Goal: Task Accomplishment & Management: Use online tool/utility

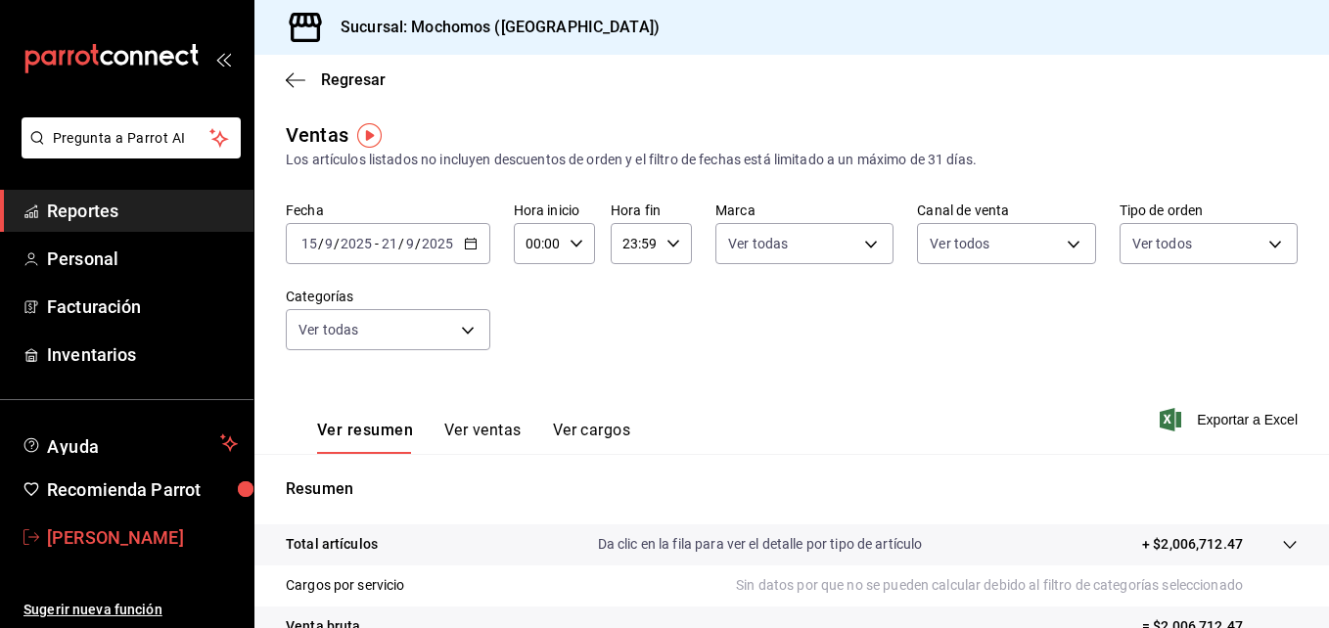
click at [150, 526] on span "[PERSON_NAME]" at bounding box center [142, 538] width 191 height 26
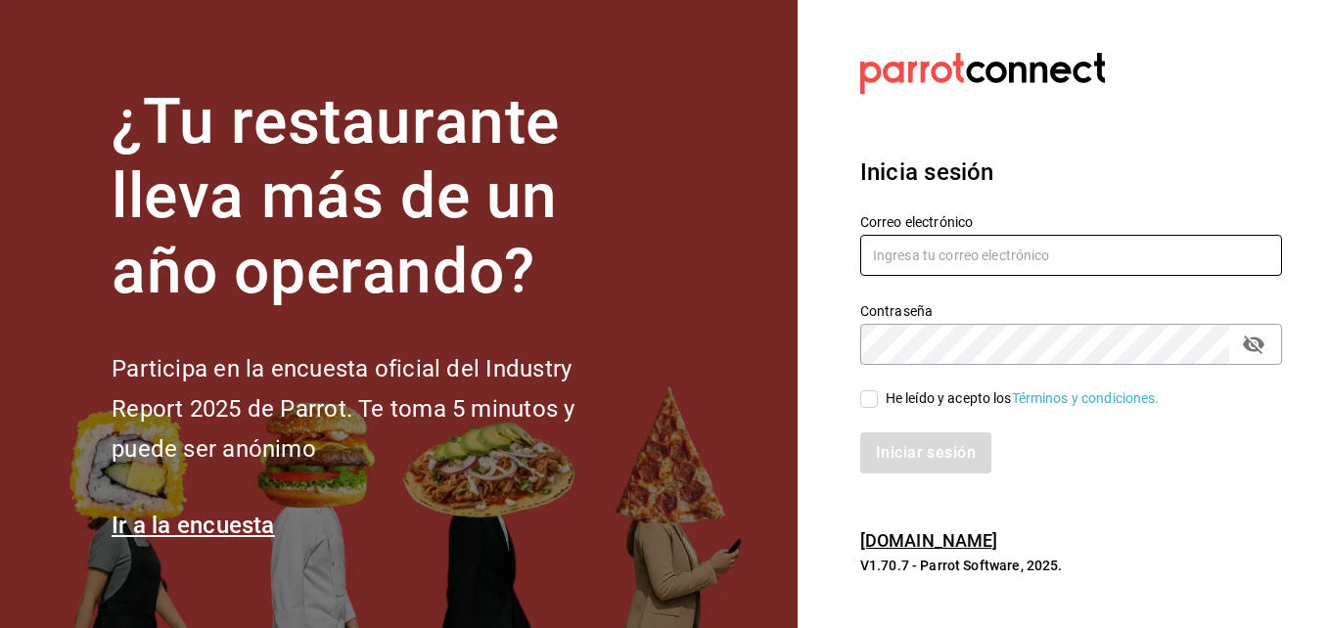
type input "[EMAIL_ADDRESS][DOMAIN_NAME]"
click at [873, 397] on input "He leído y acepto los Términos y condiciones." at bounding box center [869, 399] width 18 height 18
checkbox input "true"
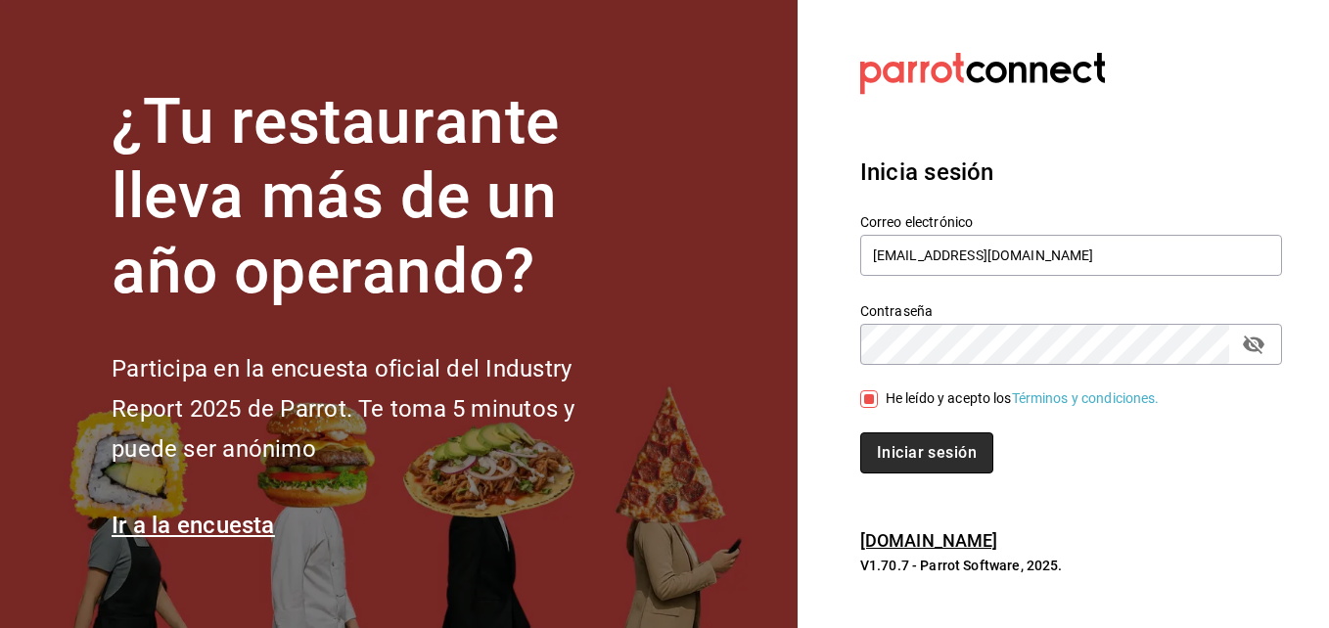
click at [893, 447] on button "Iniciar sesión" at bounding box center [926, 453] width 133 height 41
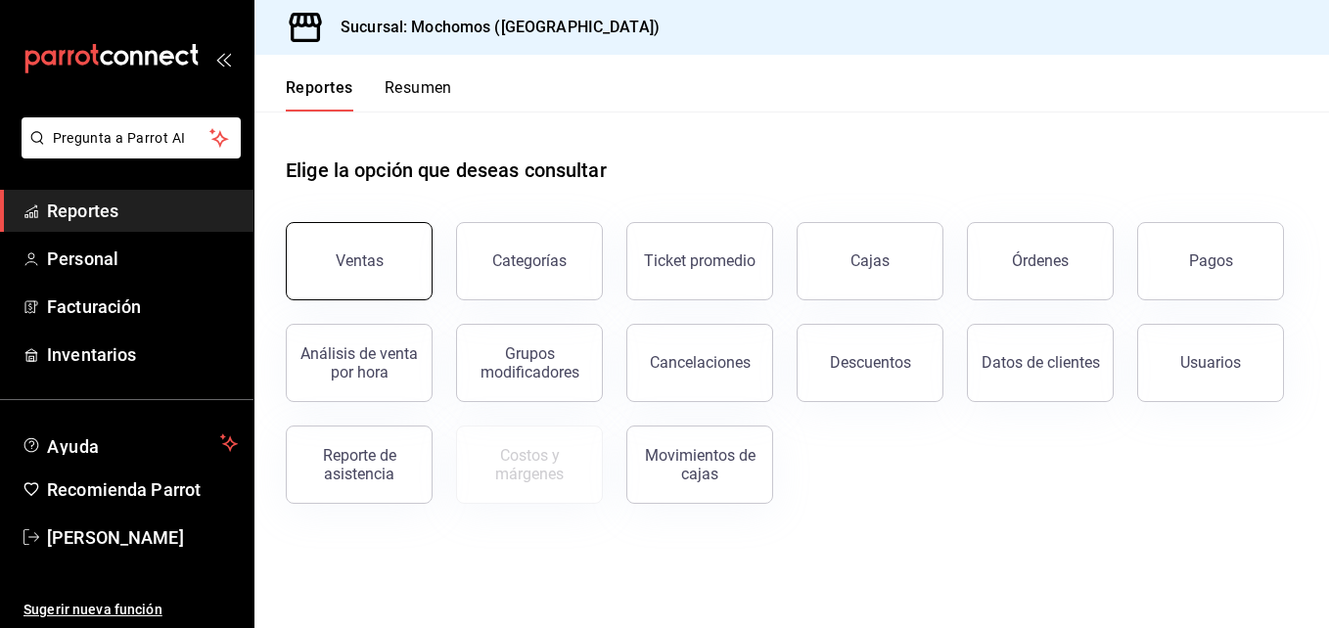
click at [346, 299] on div "Ventas Categorías Ticket promedio Cajas Órdenes Pagos Análisis de venta por hor…" at bounding box center [779, 351] width 1035 height 305
click at [339, 256] on div "Ventas" at bounding box center [360, 261] width 48 height 19
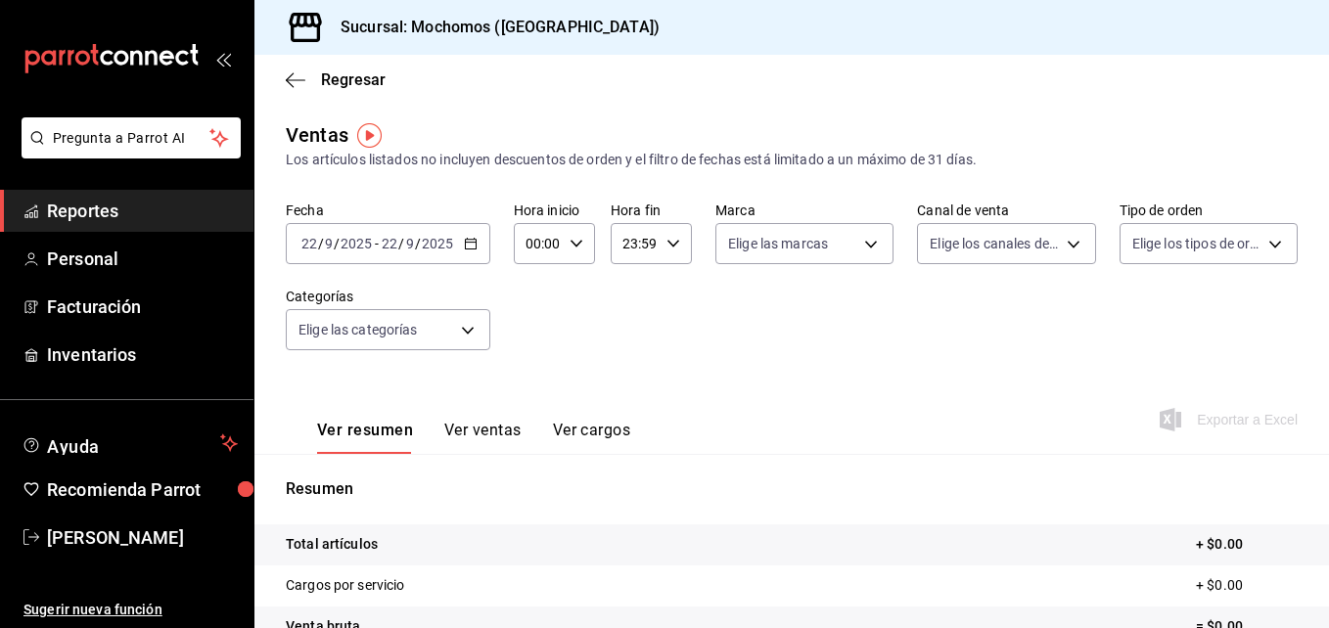
click at [474, 251] on div "[DATE] [DATE] - [DATE] [DATE]" at bounding box center [388, 243] width 205 height 41
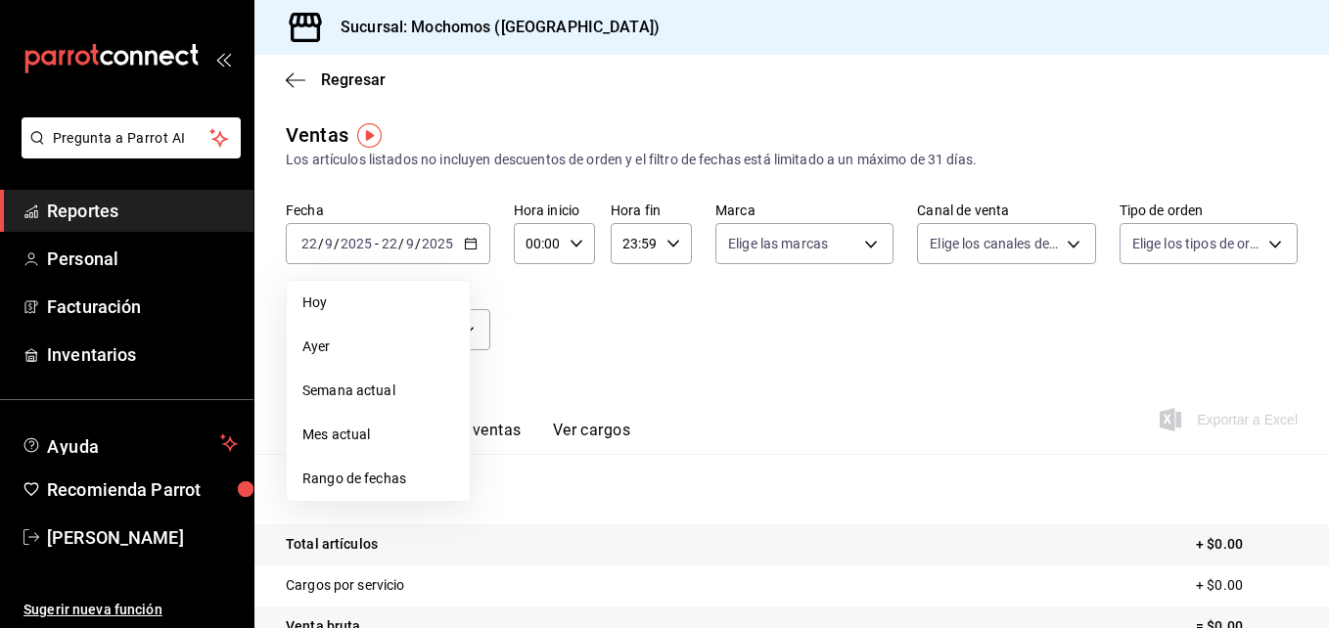
click at [353, 478] on span "Rango de fechas" at bounding box center [378, 479] width 152 height 21
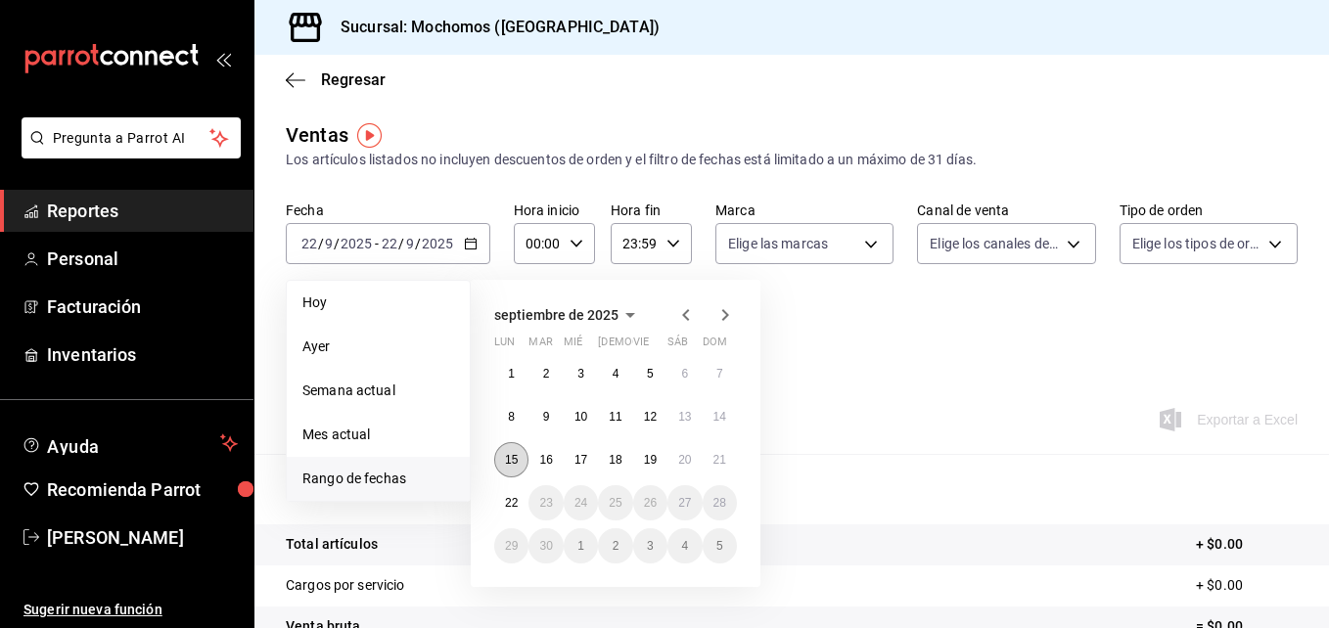
click at [508, 456] on abbr "15" at bounding box center [511, 460] width 13 height 14
click at [511, 503] on abbr "22" at bounding box center [511, 503] width 13 height 14
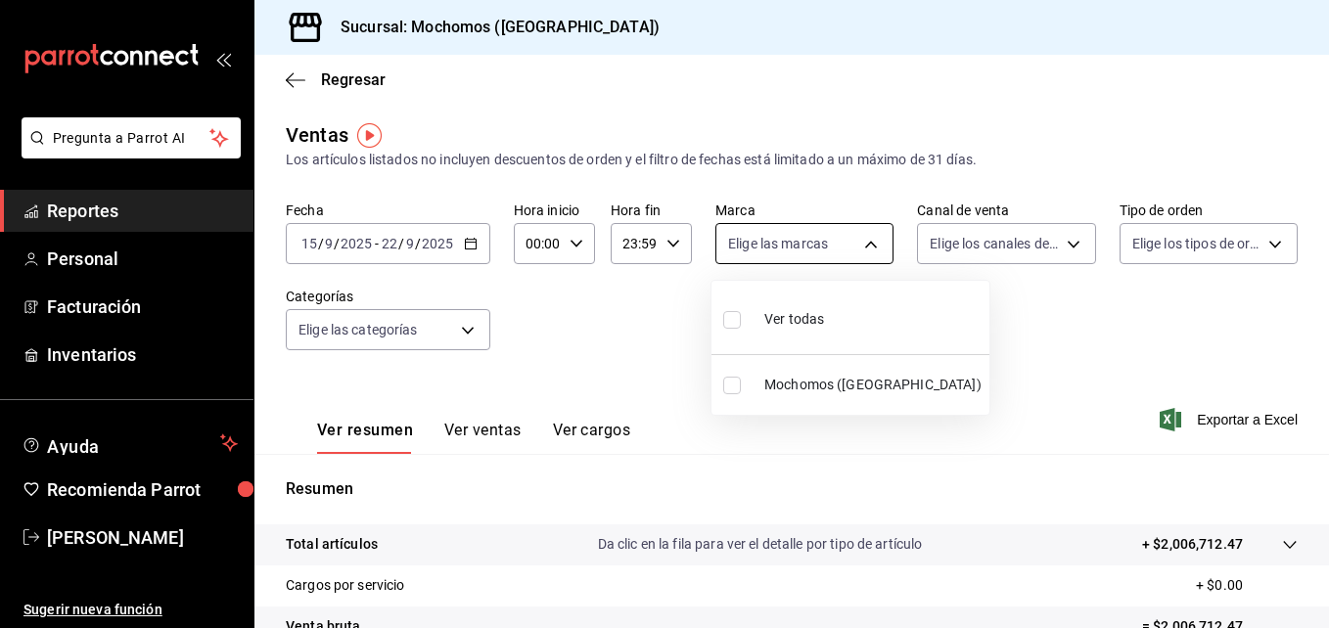
click at [875, 240] on body "Pregunta a Parrot AI Reportes Personal Facturación Inventarios Ayuda Recomienda…" at bounding box center [664, 314] width 1329 height 628
click at [739, 320] on input "checkbox" at bounding box center [732, 320] width 18 height 18
checkbox input "true"
type input "562d5b5b-21a2-4ace-a941-66278f4a6c49"
checkbox input "true"
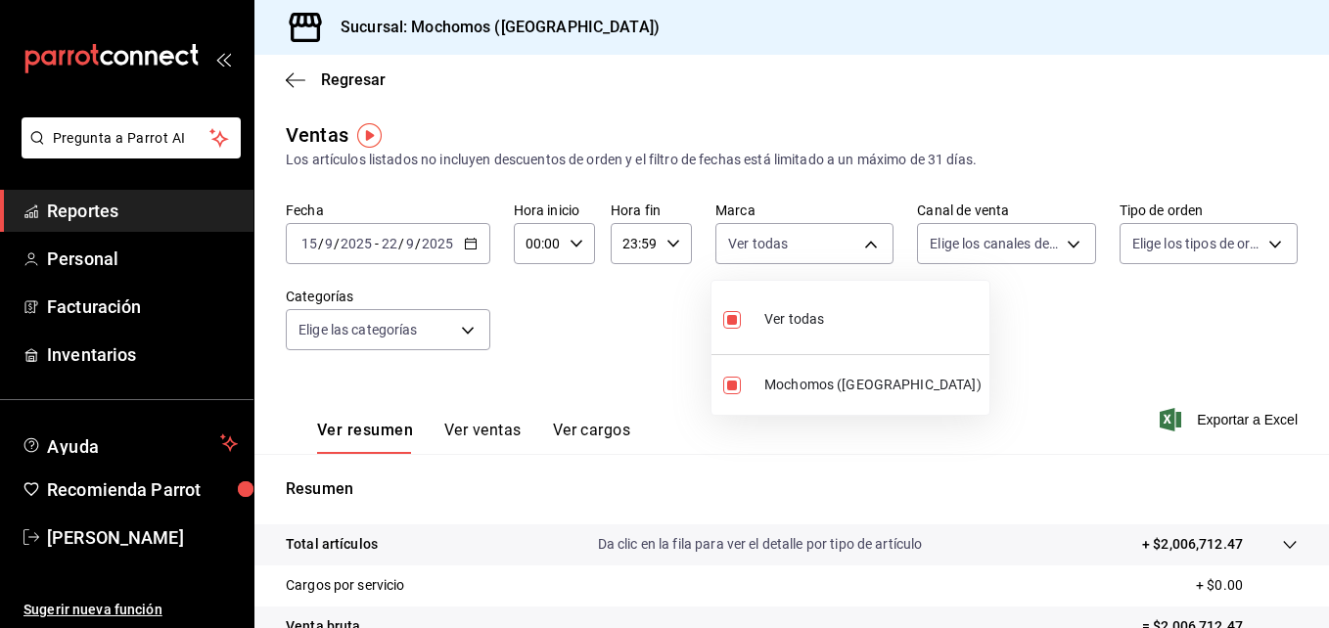
click at [1058, 242] on div at bounding box center [664, 314] width 1329 height 628
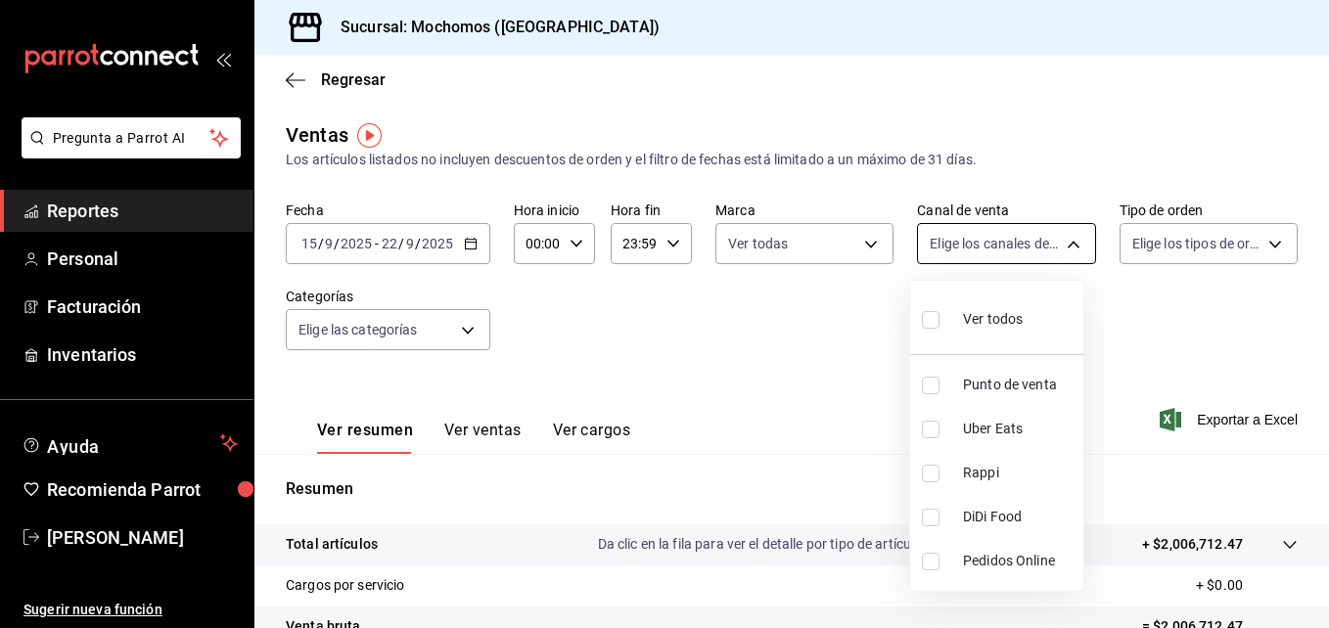
click at [1073, 246] on body "Pregunta a Parrot AI Reportes Personal Facturación Inventarios Ayuda Recomienda…" at bounding box center [664, 314] width 1329 height 628
click at [938, 315] on input "checkbox" at bounding box center [931, 320] width 18 height 18
checkbox input "true"
type input "PARROT,UBER_EATS,RAPPI,DIDI_FOOD,ONLINE"
checkbox input "true"
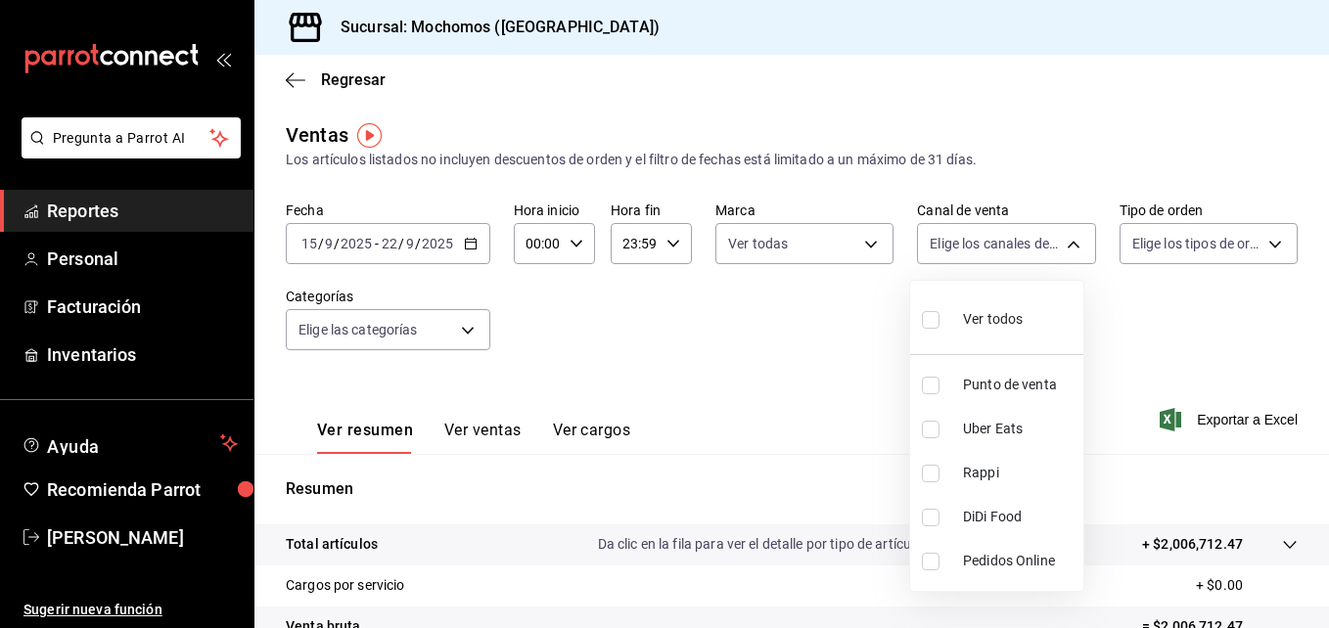
checkbox input "true"
click at [1266, 247] on div at bounding box center [664, 314] width 1329 height 628
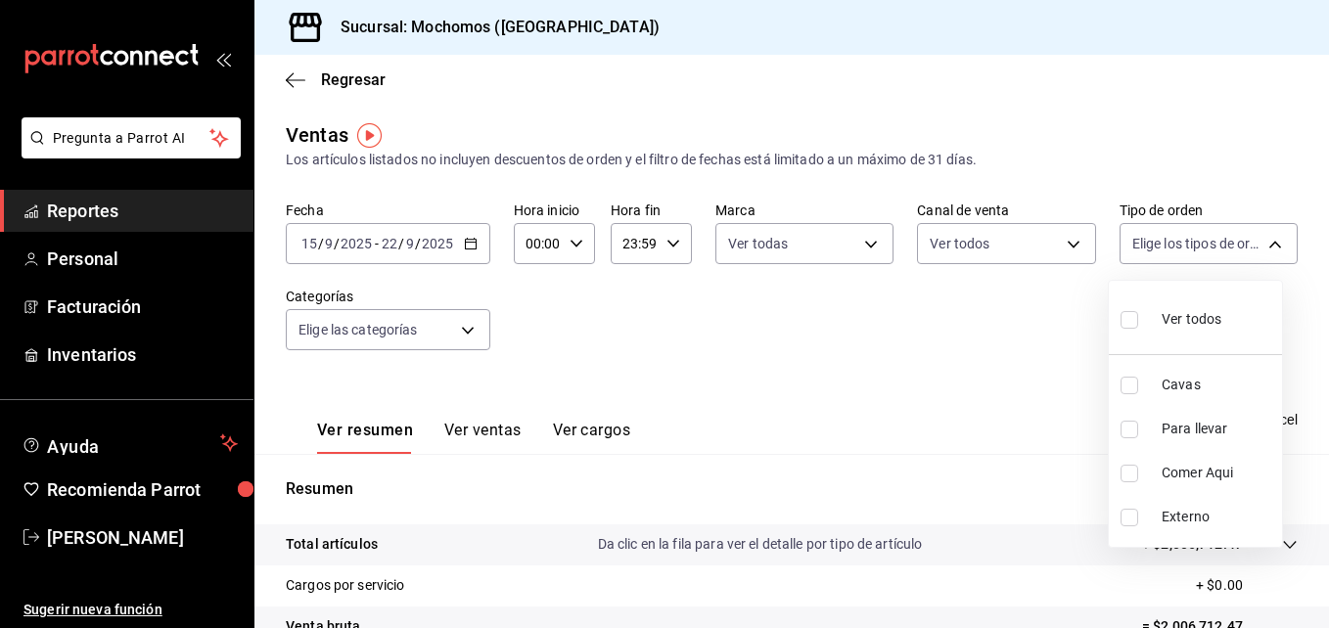
click at [1266, 247] on body "Pregunta a Parrot AI Reportes Personal Facturación Inventarios Ayuda Recomienda…" at bounding box center [664, 314] width 1329 height 628
click at [1144, 317] on label at bounding box center [1133, 319] width 25 height 28
click at [1138, 317] on input "checkbox" at bounding box center [1130, 320] width 18 height 18
checkbox input "false"
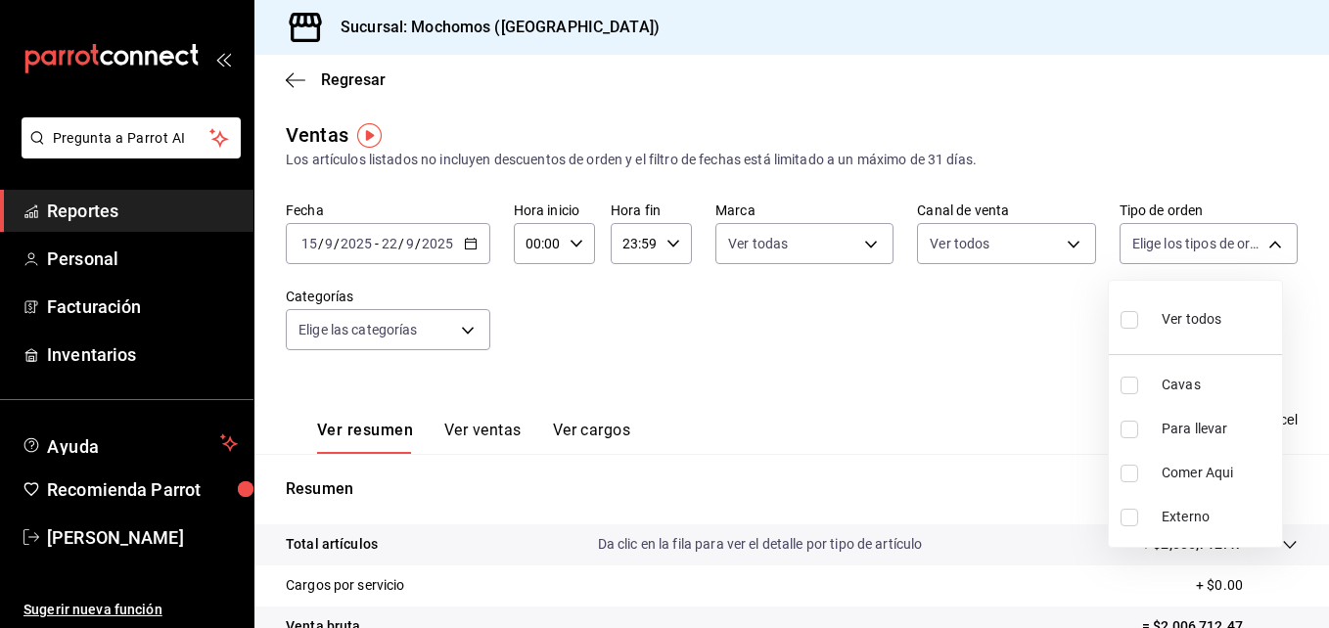
checkbox input "false"
click at [1127, 323] on input "checkbox" at bounding box center [1130, 320] width 18 height 18
checkbox input "true"
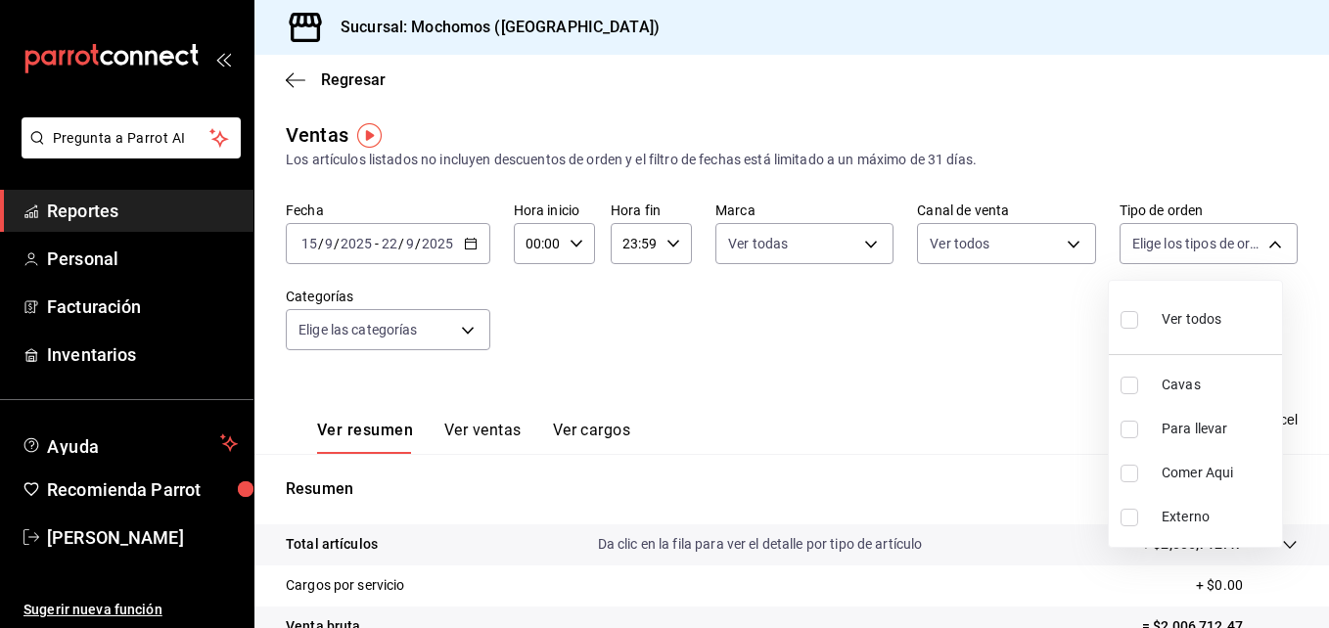
type input "3511826e-d0de-4296-8152-2ac5d1de6c07,baed2e38-a444-4c8b-baeb-c256ad15bf0c,e2b47…"
checkbox input "true"
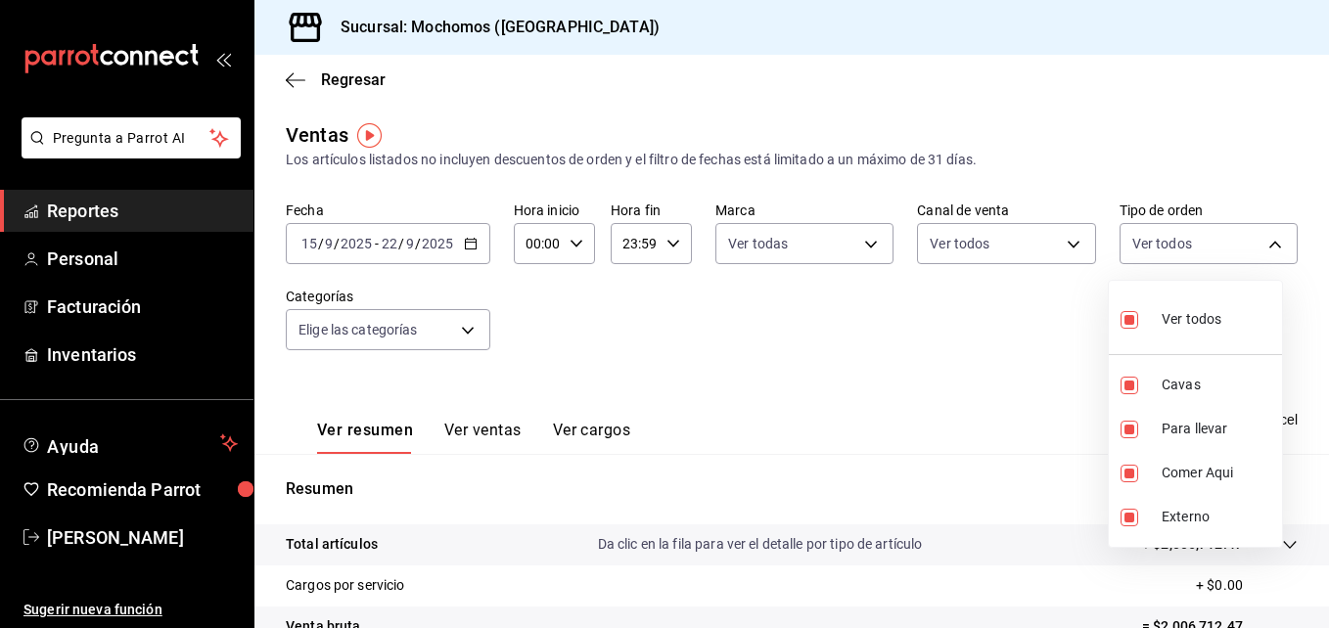
click at [461, 327] on div at bounding box center [664, 314] width 1329 height 628
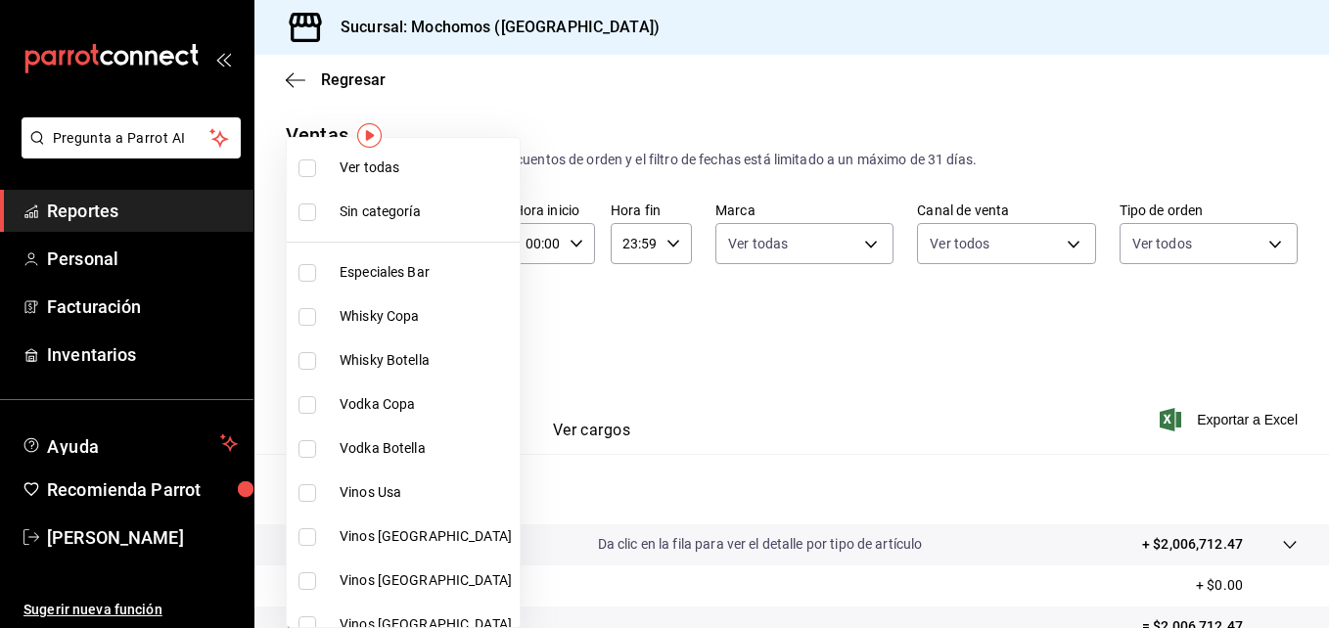
click at [461, 327] on body "Pregunta a Parrot AI Reportes Personal Facturación Inventarios Ayuda Recomienda…" at bounding box center [664, 314] width 1329 height 628
click at [312, 157] on li "Ver todas" at bounding box center [403, 168] width 233 height 44
type input "2d195258-a112-483e-9c41-0e6351594330,d48f3e9a-3ab1-4b8f-8ab3-d3938f1810f2,a94d4…"
checkbox input "true"
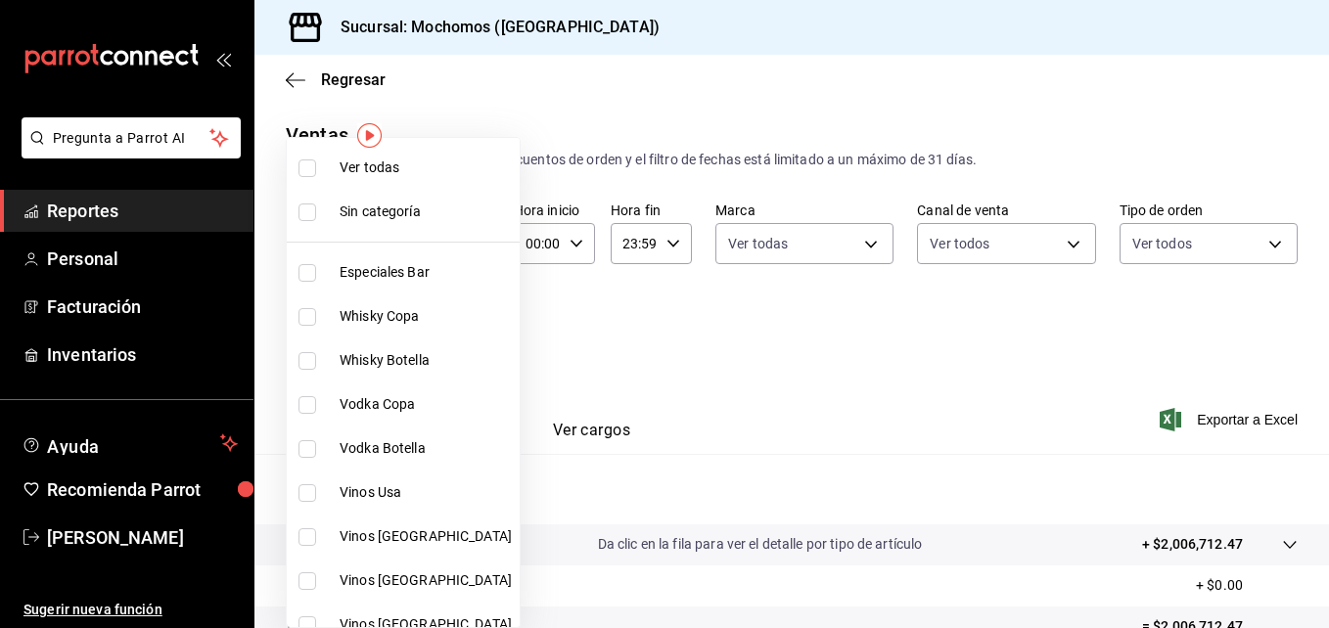
checkbox input "true"
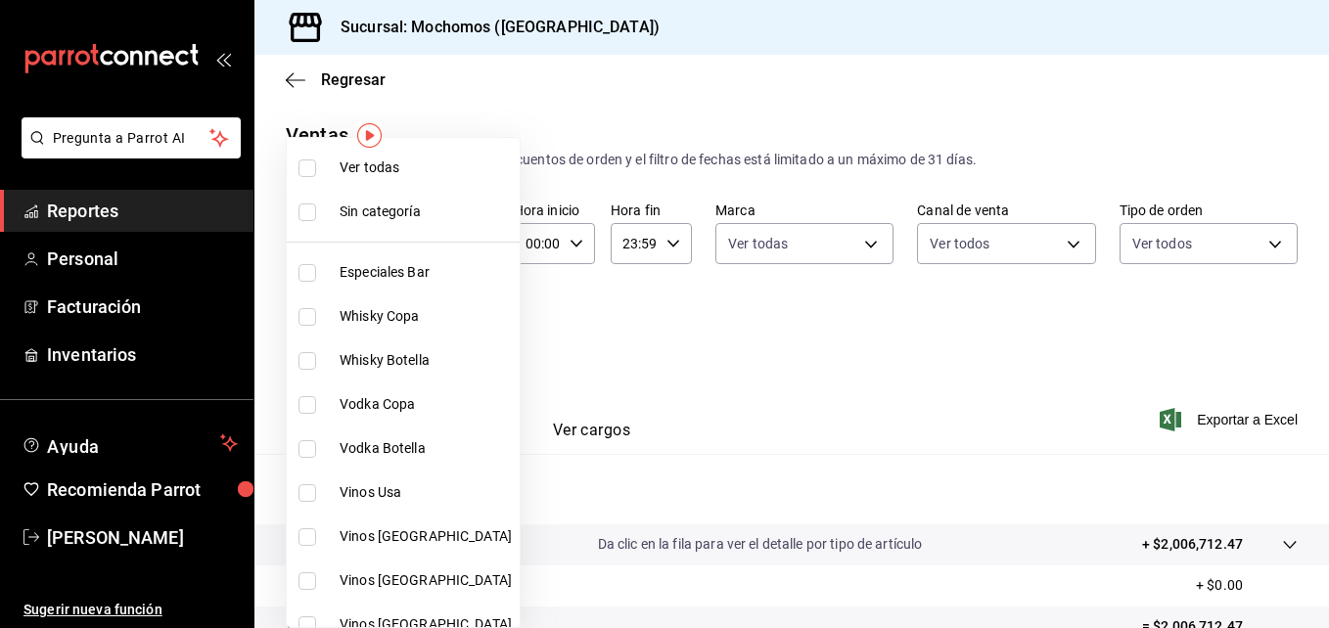
checkbox input "true"
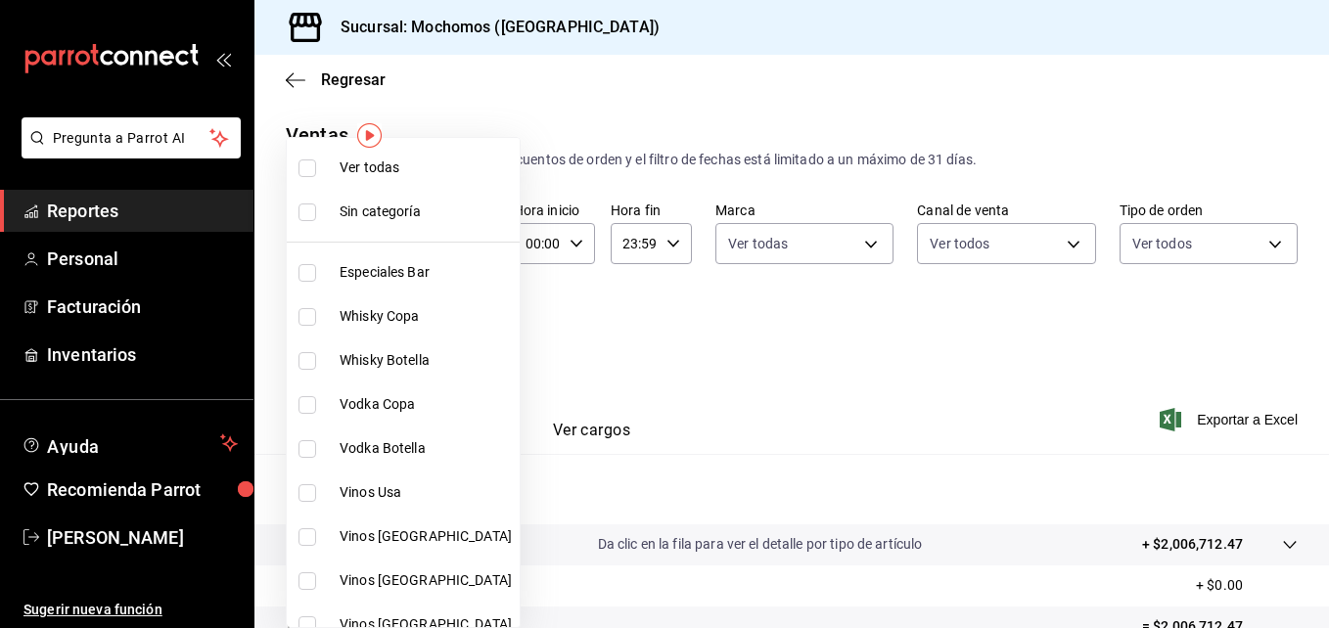
checkbox input "true"
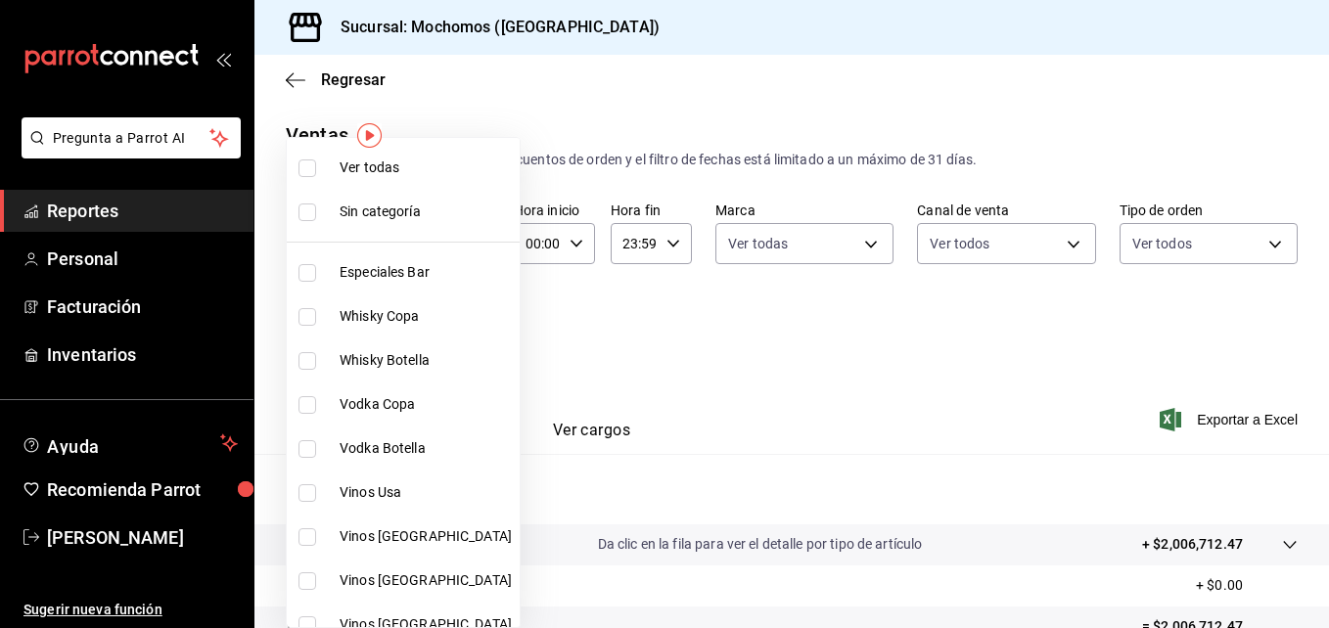
checkbox input "true"
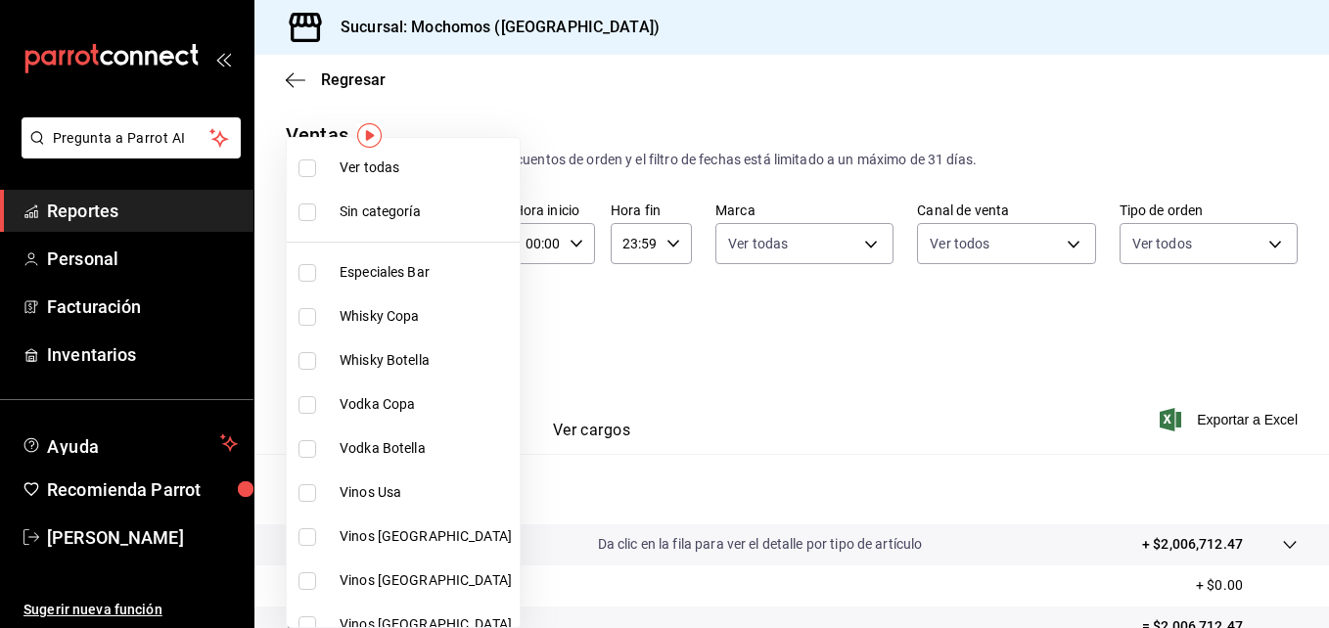
checkbox input "true"
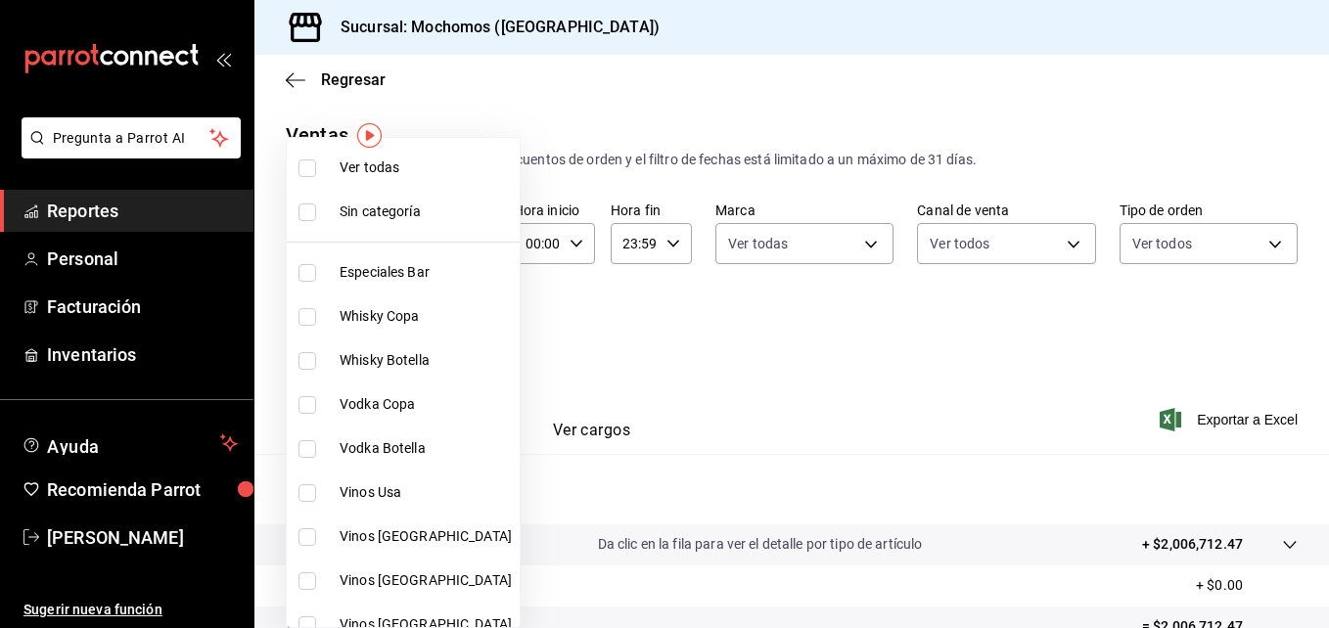
checkbox input "true"
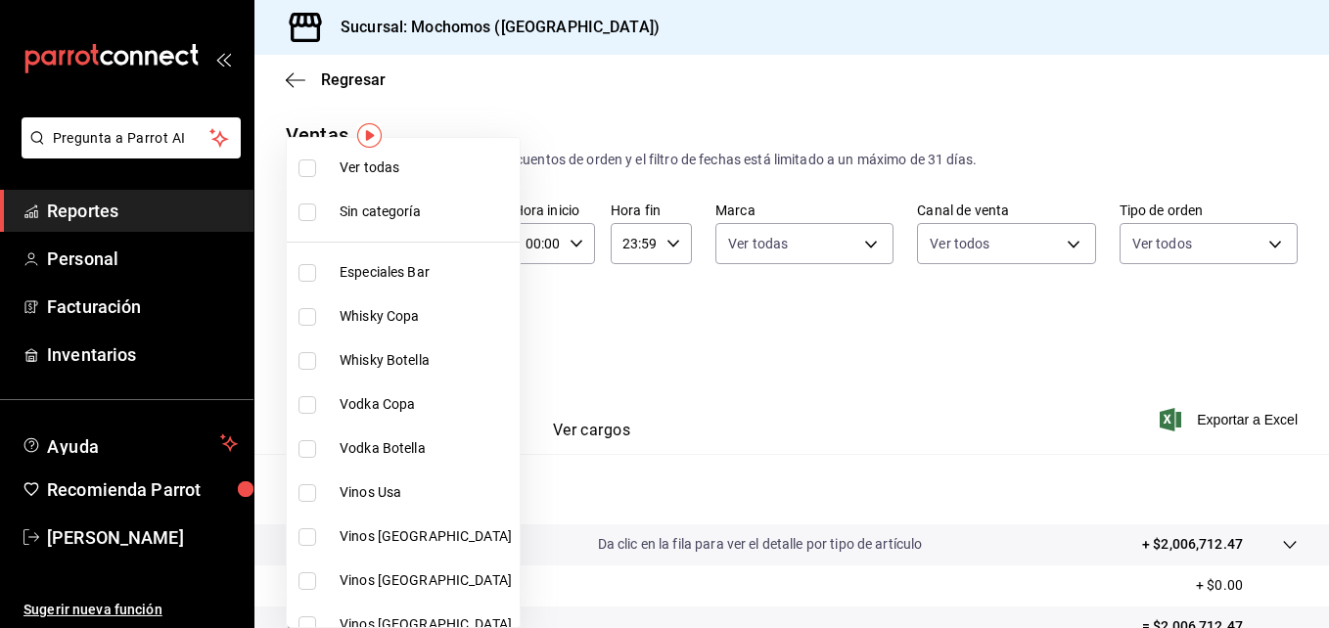
checkbox input "true"
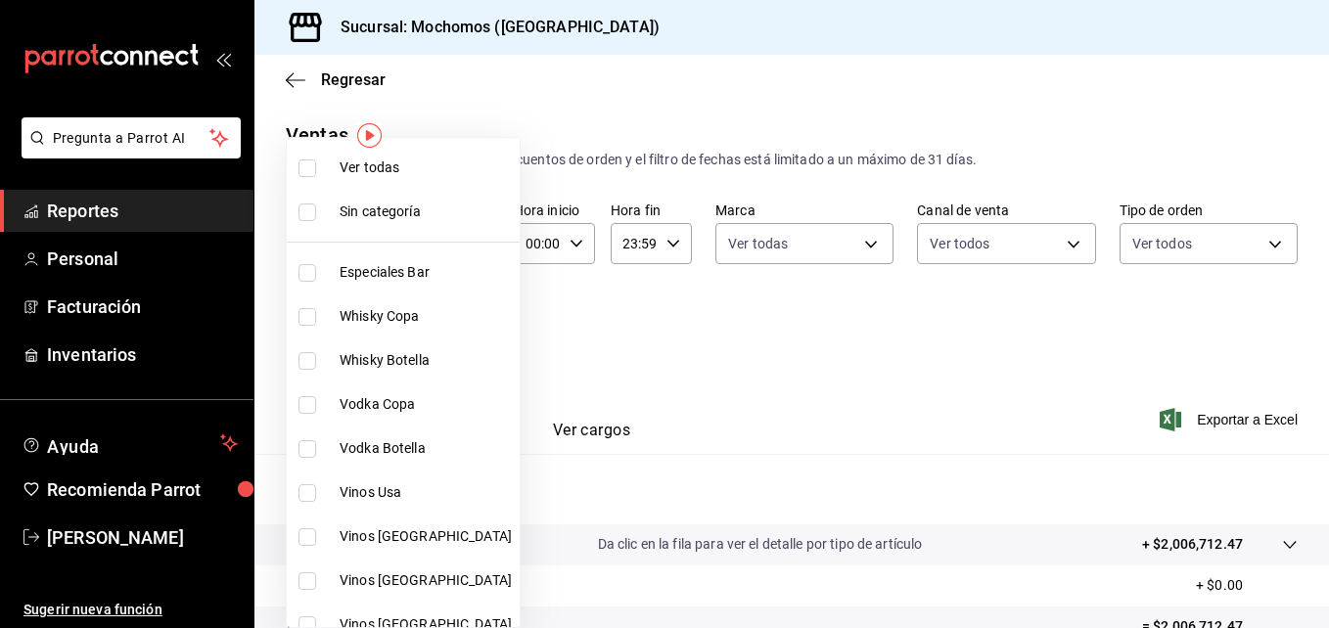
checkbox input "true"
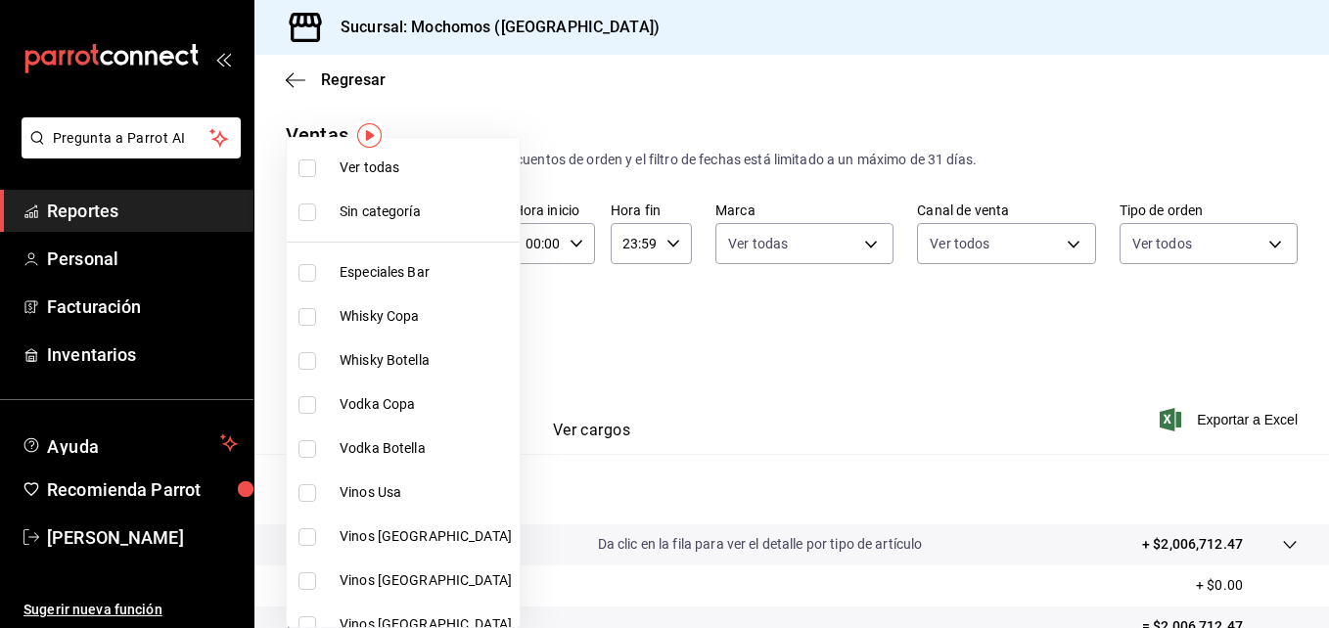
checkbox input "true"
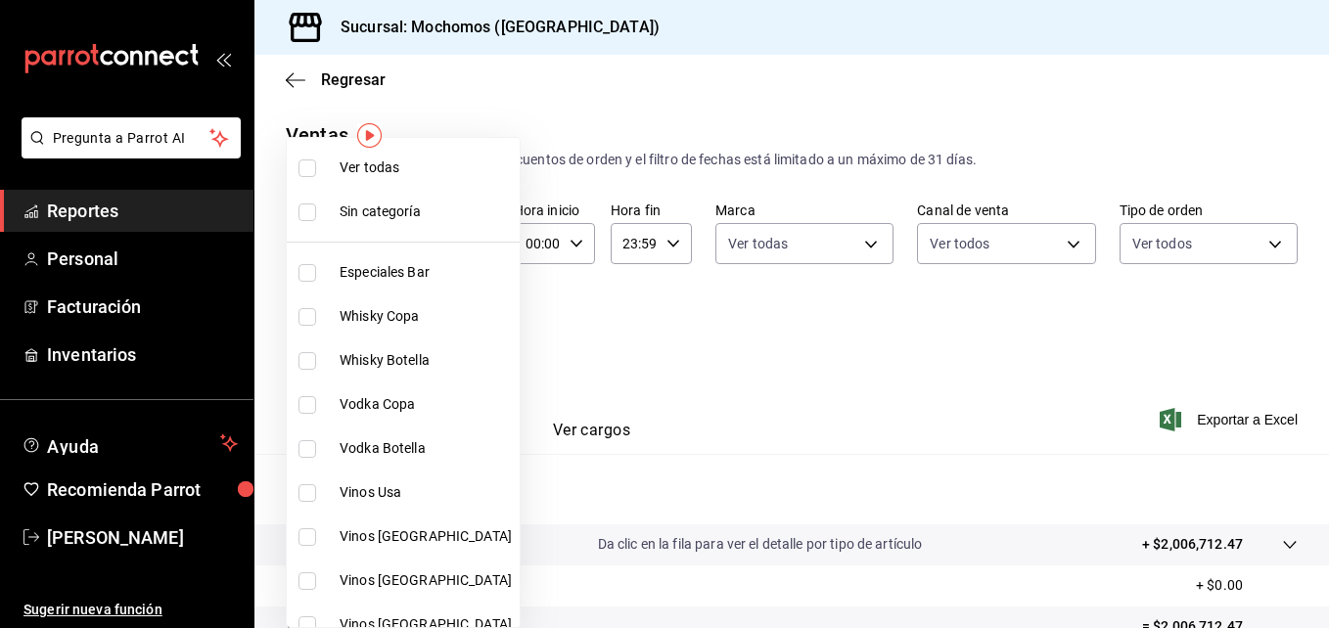
checkbox input "true"
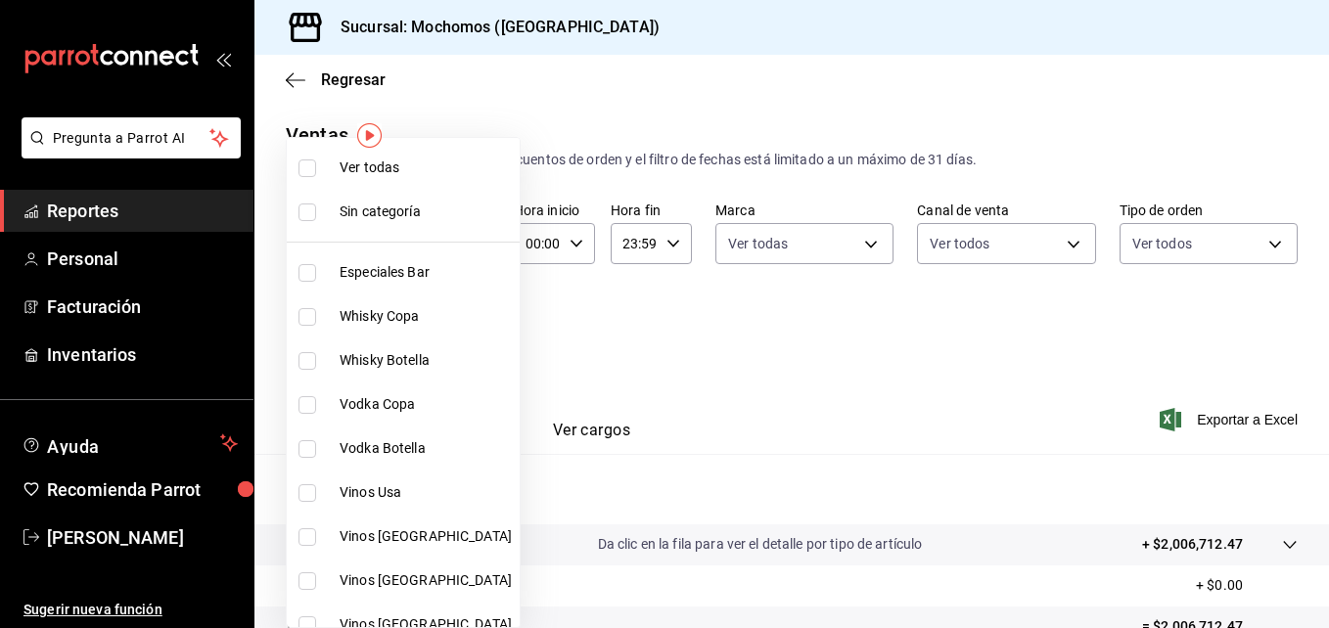
checkbox input "true"
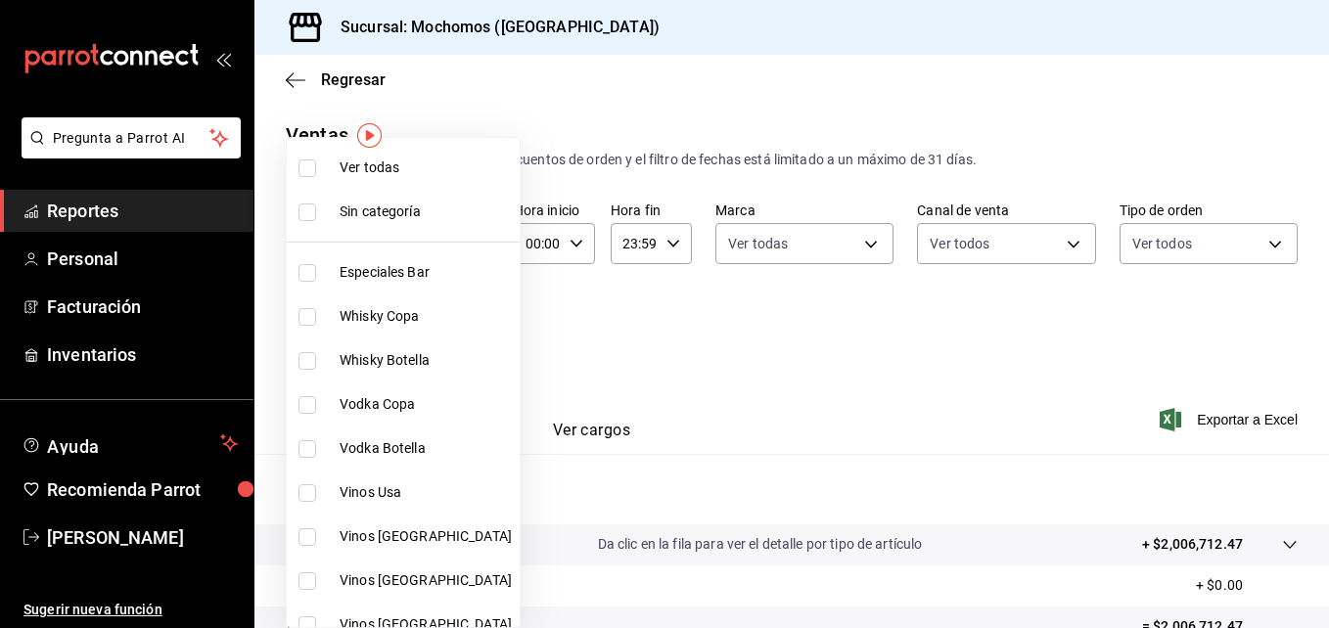
checkbox input "true"
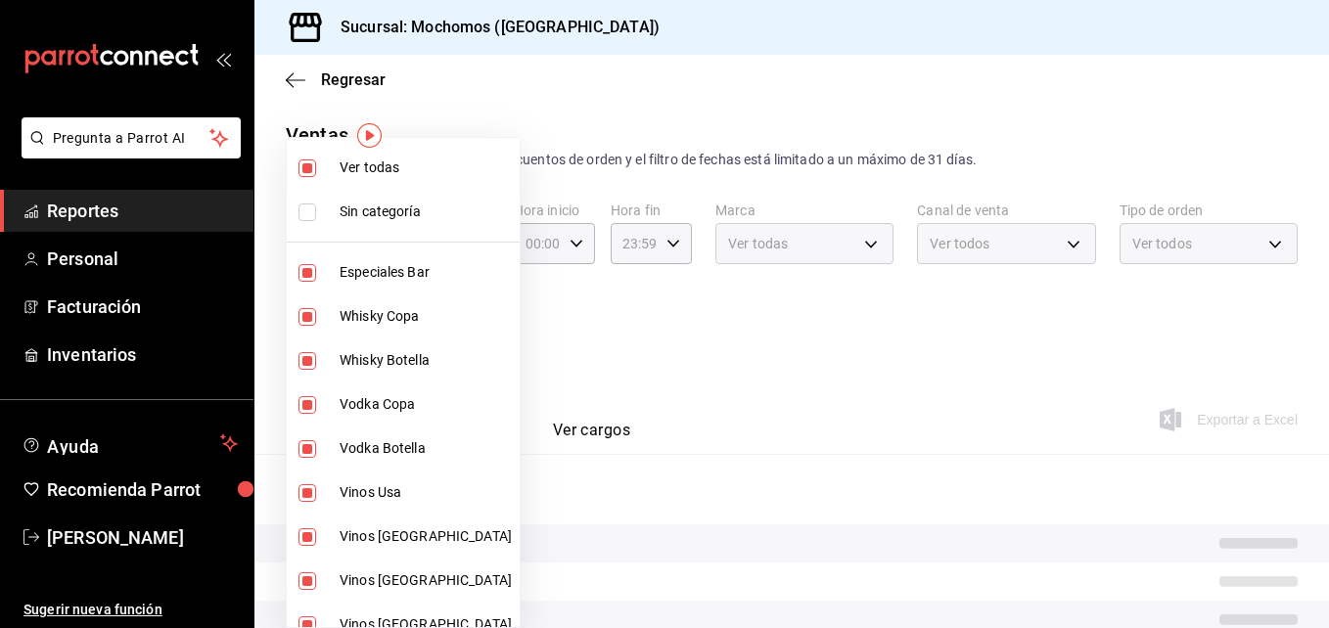
click at [814, 315] on div at bounding box center [664, 314] width 1329 height 628
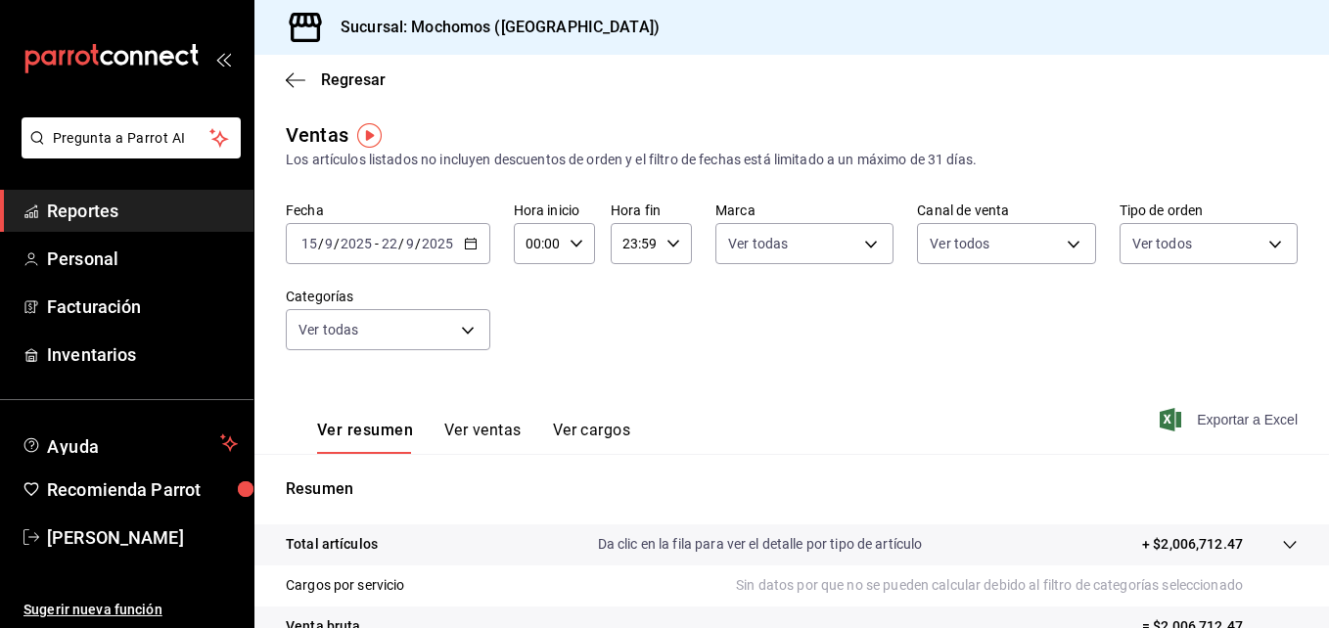
click at [1220, 419] on span "Exportar a Excel" at bounding box center [1231, 419] width 134 height 23
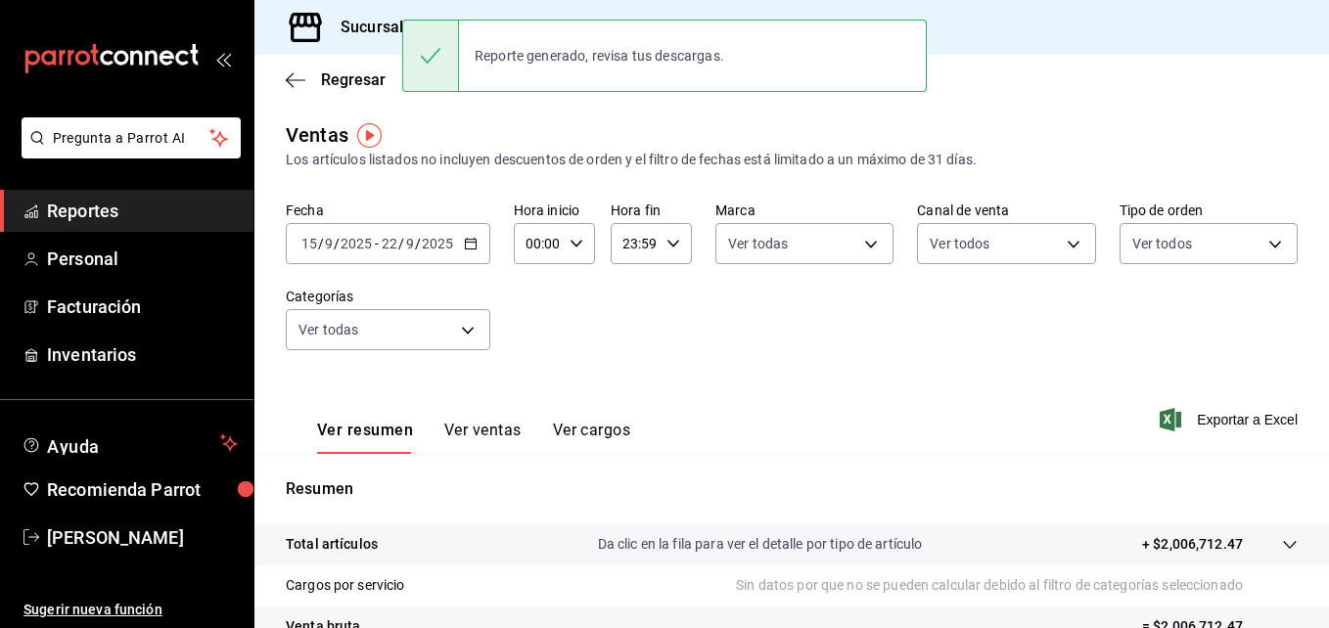
click at [799, 328] on div "Fecha 2025-09-15 15 / 9 / 2025 - 2025-09-22 22 / 9 / 2025 Hora inicio 00:00 Hor…" at bounding box center [792, 288] width 1012 height 172
